Goal: Information Seeking & Learning: Find specific fact

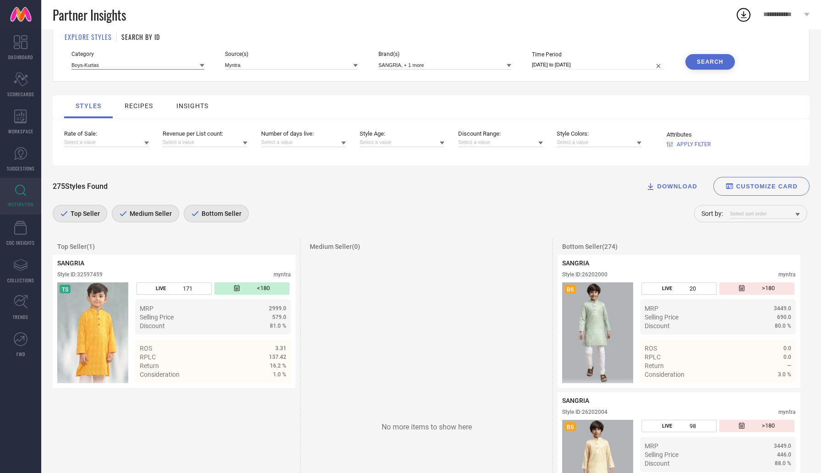
scroll to position [34, 0]
click at [105, 64] on input at bounding box center [138, 65] width 133 height 10
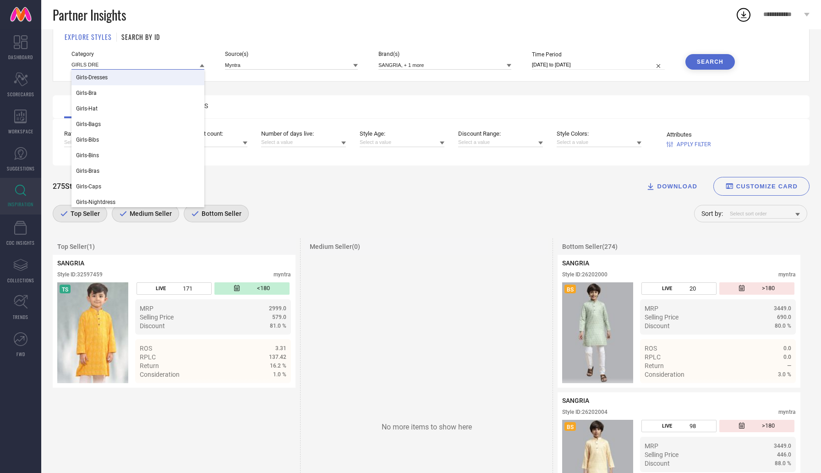
type input "GIRLS DRE"
click at [99, 83] on div "Girls-Dresses" at bounding box center [138, 78] width 133 height 16
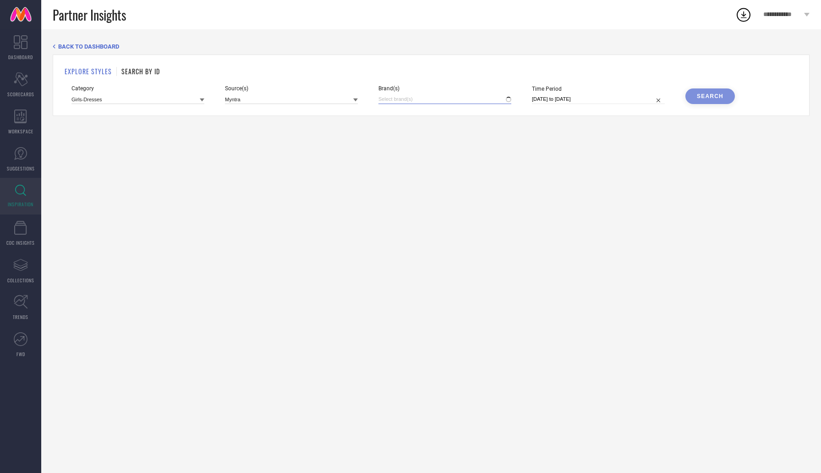
click at [411, 103] on input at bounding box center [445, 99] width 133 height 10
click at [419, 133] on div "YK" at bounding box center [445, 129] width 133 height 17
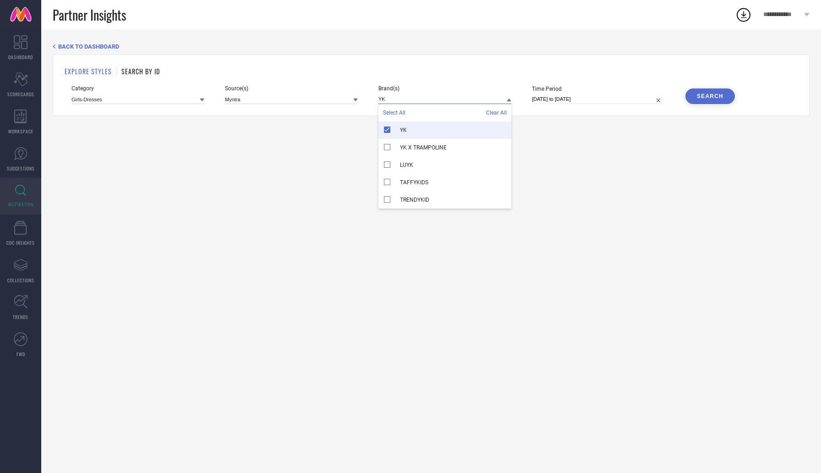
click at [411, 99] on input "YK" at bounding box center [445, 99] width 133 height 10
type input "Y"
type input "HERE"
click at [417, 127] on div "HERE&NOW" at bounding box center [445, 129] width 133 height 17
click at [701, 86] on div "Category Girls-Dresses Source(s) Myntra Brand(s) HERE Select All Clear All HERE…" at bounding box center [432, 94] width 720 height 19
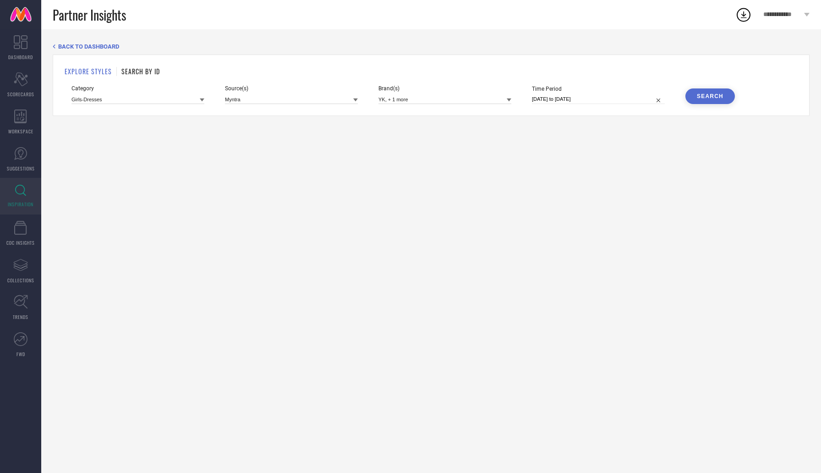
click at [700, 93] on button "Search" at bounding box center [711, 96] width 50 height 16
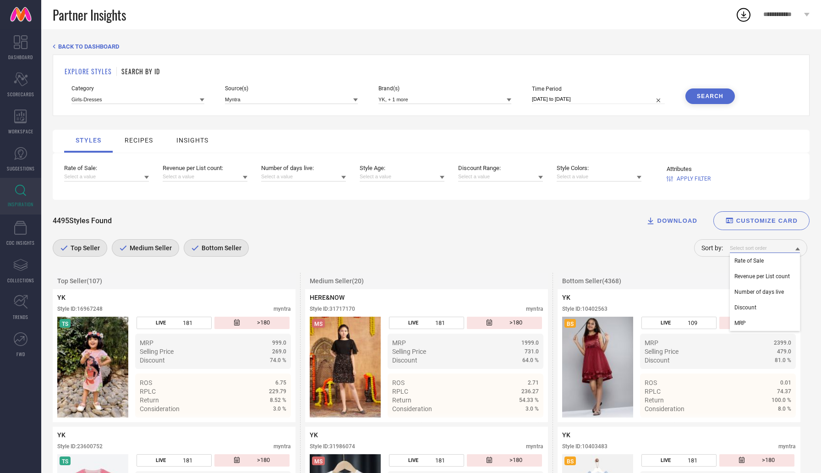
click at [761, 249] on input at bounding box center [765, 248] width 70 height 10
click at [763, 269] on div "Rate of Sale" at bounding box center [765, 261] width 70 height 16
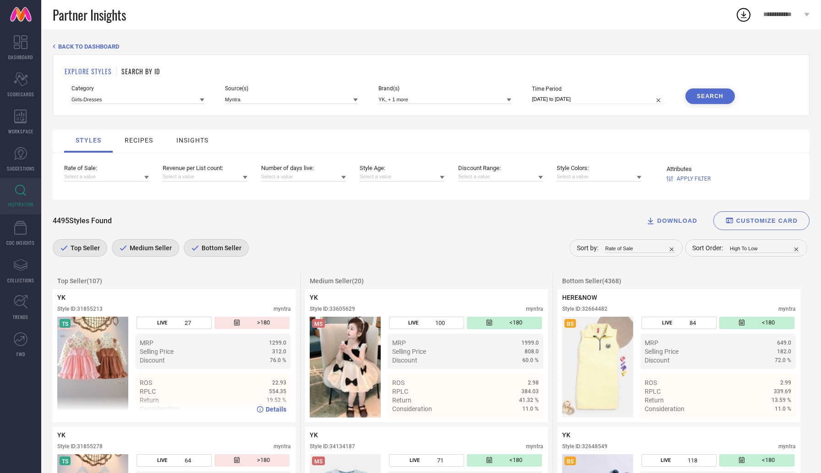
click at [271, 411] on span "Details" at bounding box center [276, 409] width 21 height 7
click at [423, 100] on input at bounding box center [445, 99] width 133 height 10
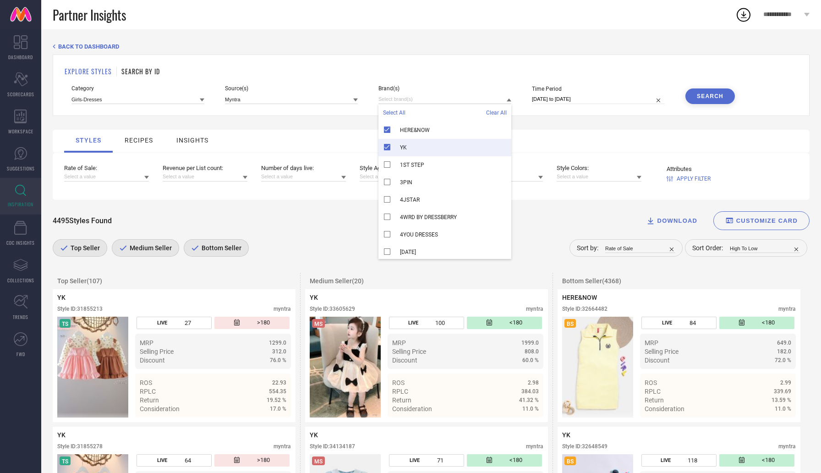
click at [388, 146] on div "YK" at bounding box center [445, 147] width 133 height 17
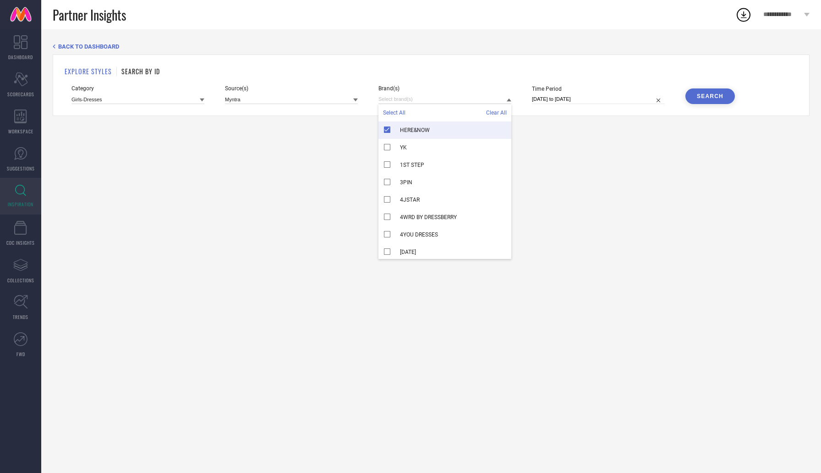
click at [722, 97] on div "Search" at bounding box center [710, 96] width 27 height 6
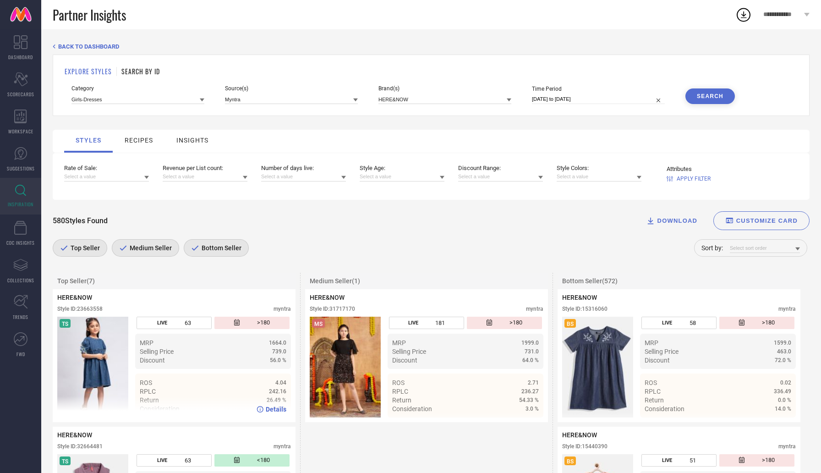
click at [270, 412] on span "Details" at bounding box center [276, 409] width 21 height 7
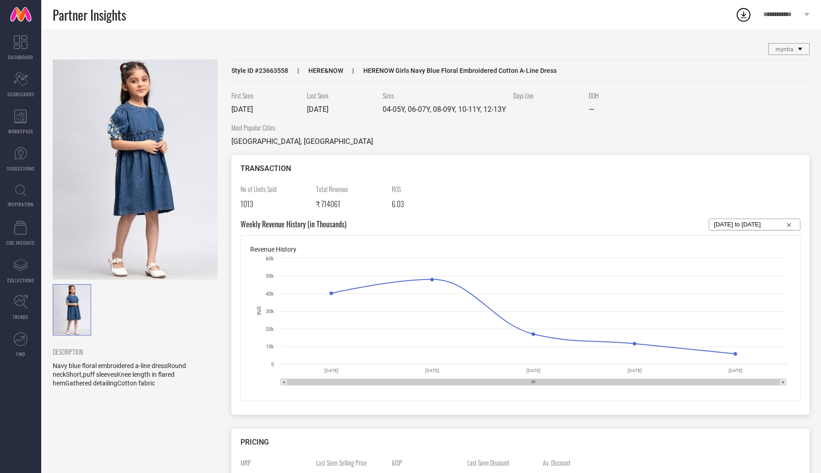
click at [270, 71] on span "Style ID # 23663558" at bounding box center [259, 70] width 57 height 7
copy span "23663558"
